Goal: Task Accomplishment & Management: Use online tool/utility

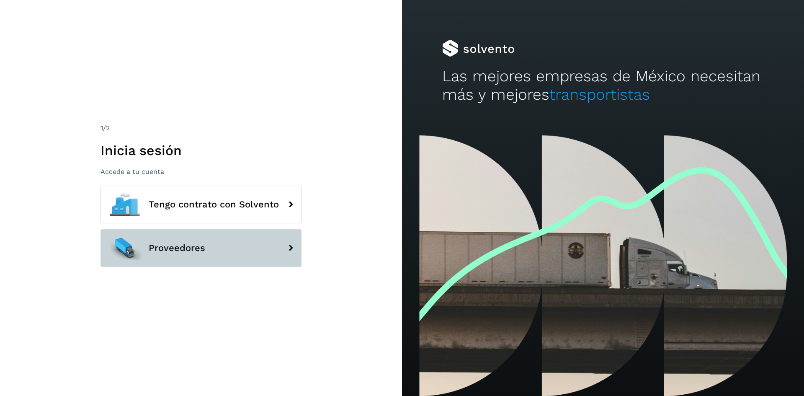
click at [274, 245] on button "Proveedores" at bounding box center [200, 248] width 201 height 38
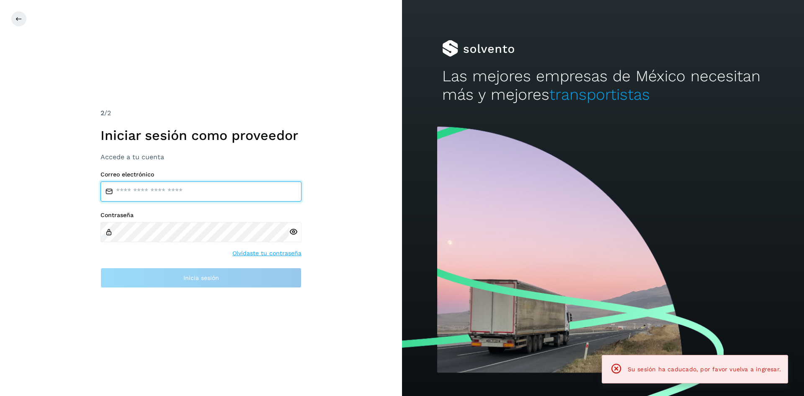
type input "**********"
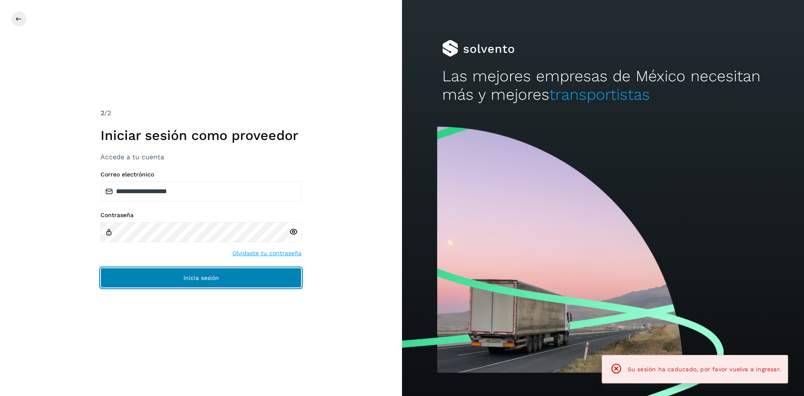
click at [194, 273] on button "Inicia sesión" at bounding box center [200, 277] width 201 height 20
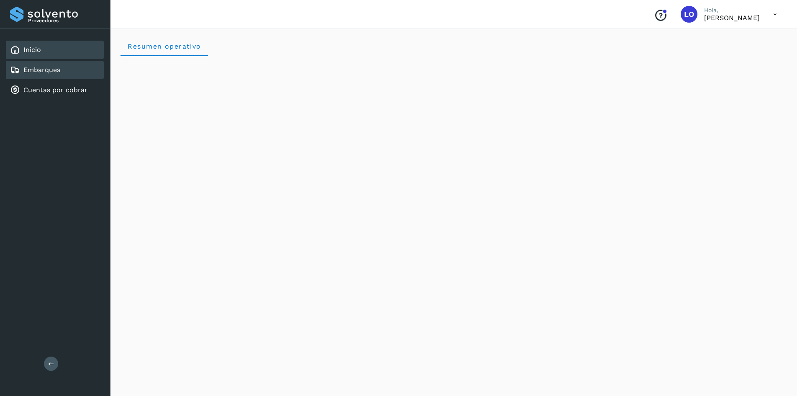
click at [43, 67] on link "Embarques" at bounding box center [41, 70] width 37 height 8
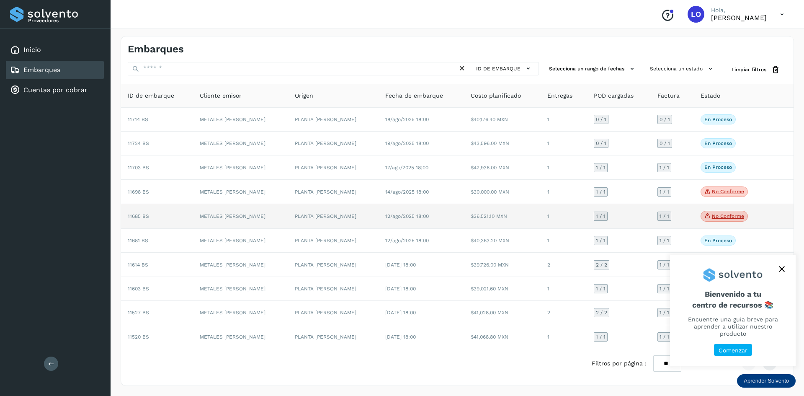
click at [754, 215] on div "No conforme Verifica el estado de la factura o entregas asociadas a este embarq…" at bounding box center [729, 216] width 59 height 11
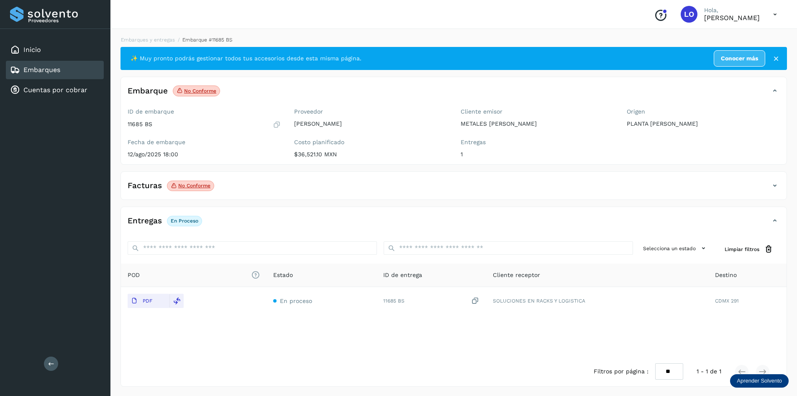
scroll to position [1, 0]
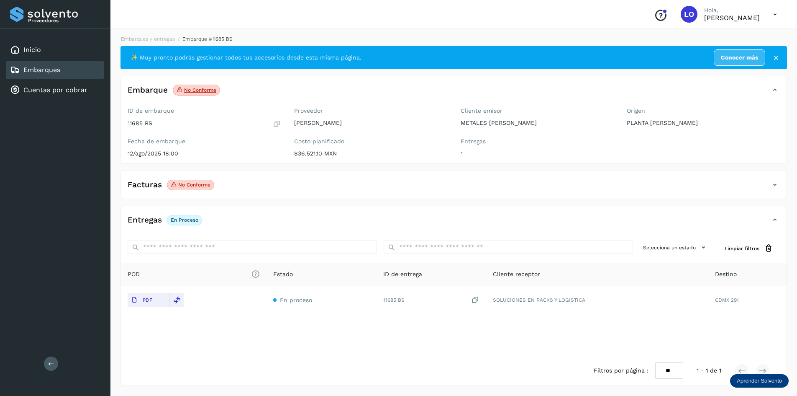
click at [776, 59] on icon at bounding box center [776, 58] width 8 height 8
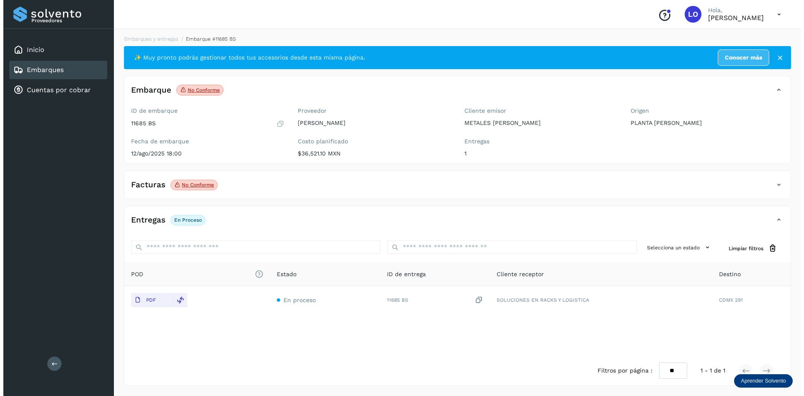
scroll to position [0, 0]
